Goal: Information Seeking & Learning: Understand process/instructions

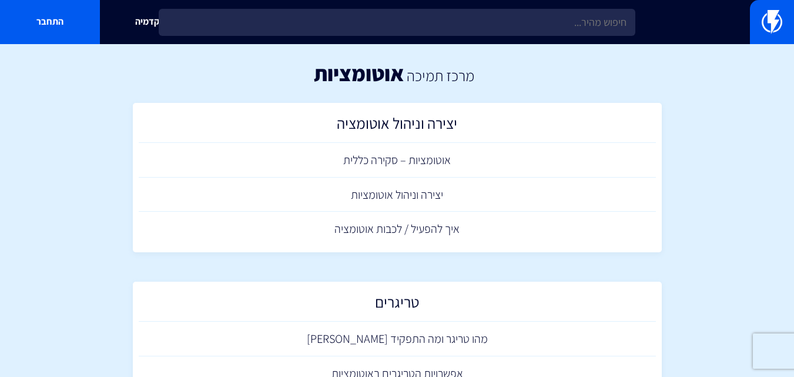
scroll to position [658, 0]
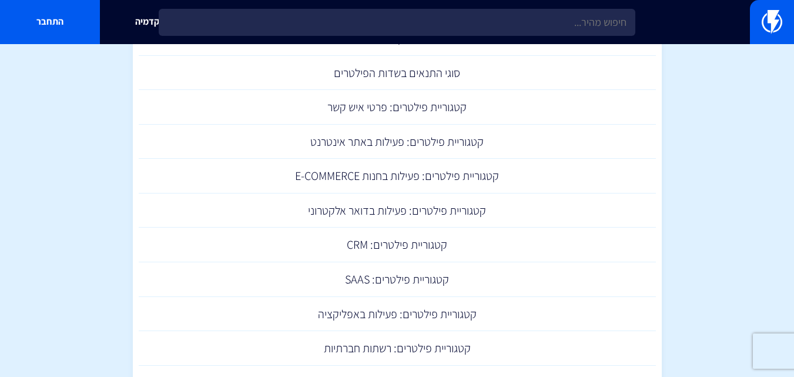
click at [709, 249] on section "מרכז תמיכה אוטומציות יצירה וניהול אוטומציה אוטומציות – סקירה כללית יצירה וניהול…" at bounding box center [397, 347] width 794 height 1923
drag, startPoint x: 731, startPoint y: 236, endPoint x: 280, endPoint y: 90, distance: 474.4
click at [280, 90] on link "קטגוריית פילטרים: פרטי איש קשר" at bounding box center [397, 107] width 517 height 35
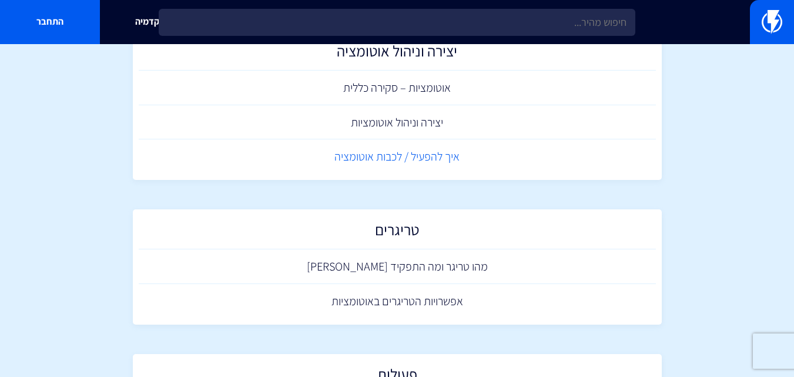
scroll to position [71, 0]
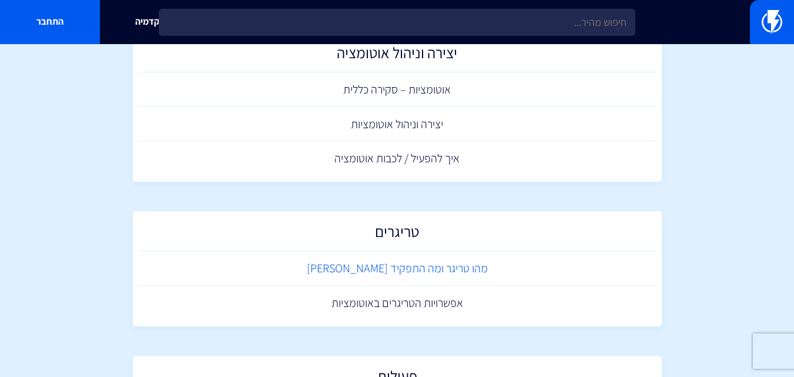
click at [435, 267] on link "מהו טריגר ומה התפקיד [PERSON_NAME]" at bounding box center [397, 268] width 517 height 35
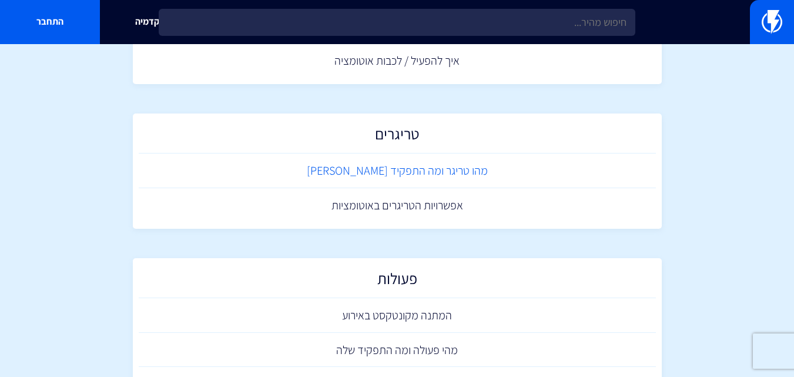
click at [394, 158] on link "מהו טריגר ומה התפקיד [PERSON_NAME]" at bounding box center [397, 170] width 517 height 35
click at [403, 353] on link "מהי פעולה ומה התפקיד שלה" at bounding box center [397, 350] width 517 height 35
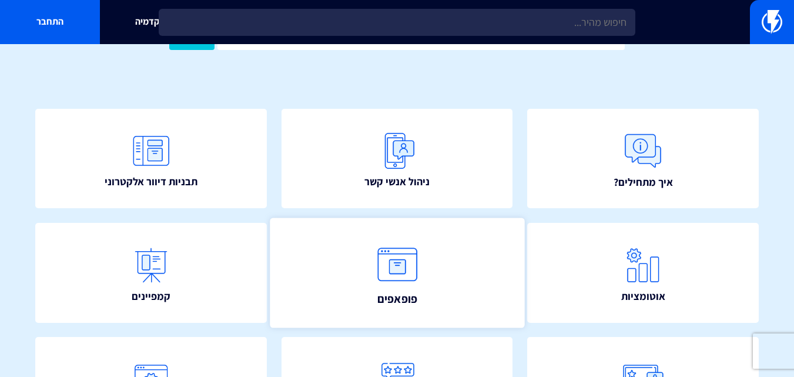
scroll to position [68, 0]
click at [428, 286] on link "פופאפים" at bounding box center [397, 272] width 254 height 110
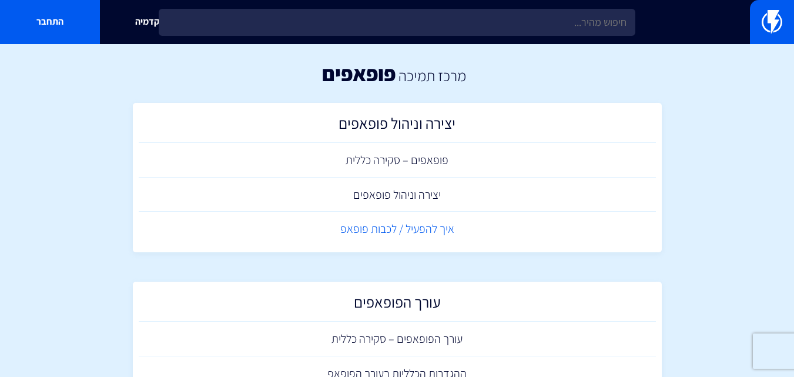
click at [463, 229] on link "איך להפעיל / לכבות פופאפ" at bounding box center [397, 229] width 517 height 35
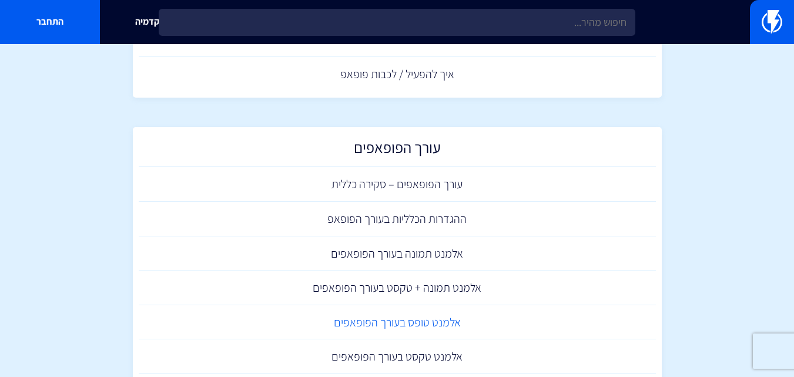
scroll to position [154, 0]
click at [421, 219] on link "ההגדרות הכלליות בעורך הפופאפ" at bounding box center [397, 219] width 517 height 35
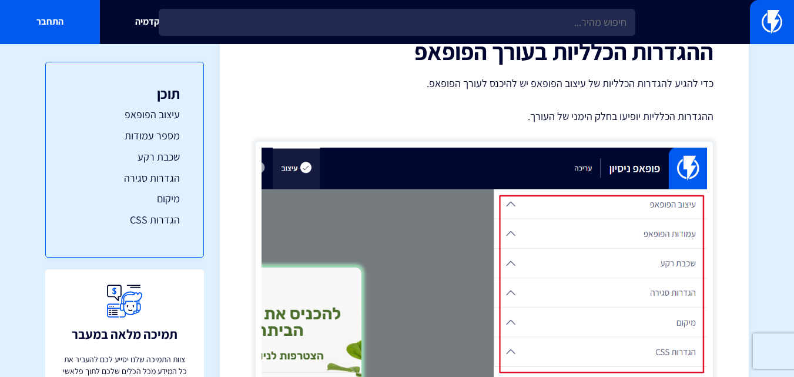
scroll to position [38, 0]
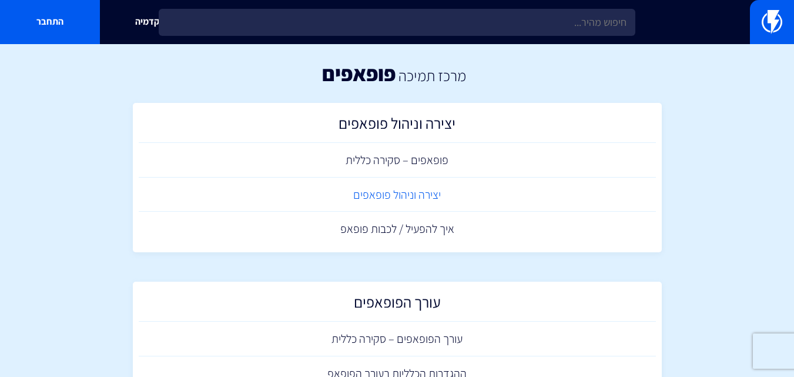
click at [476, 193] on link "יצירה וניהול פופאפים" at bounding box center [397, 194] width 517 height 35
